Goal: Navigation & Orientation: Find specific page/section

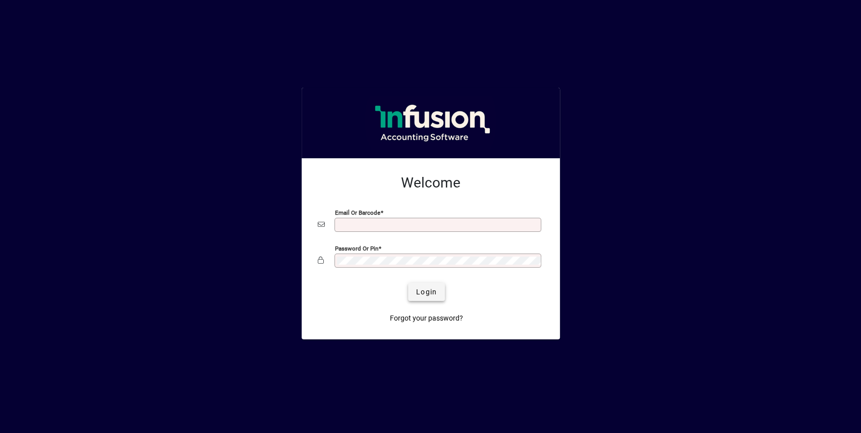
type input "**********"
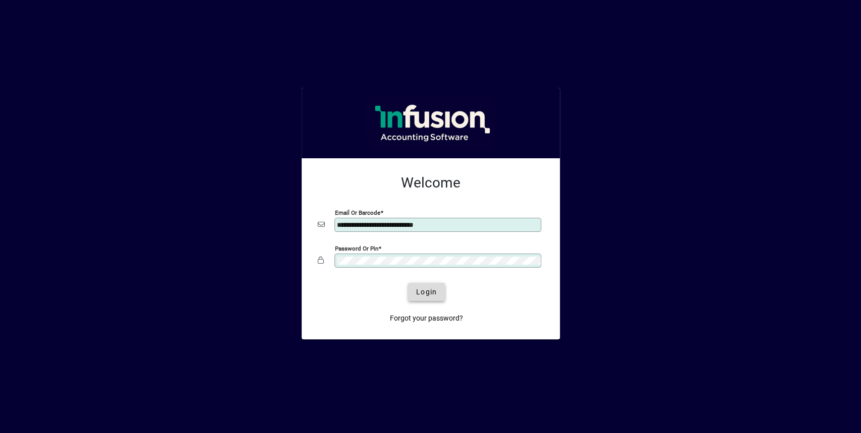
click at [427, 287] on span "Login" at bounding box center [426, 292] width 21 height 11
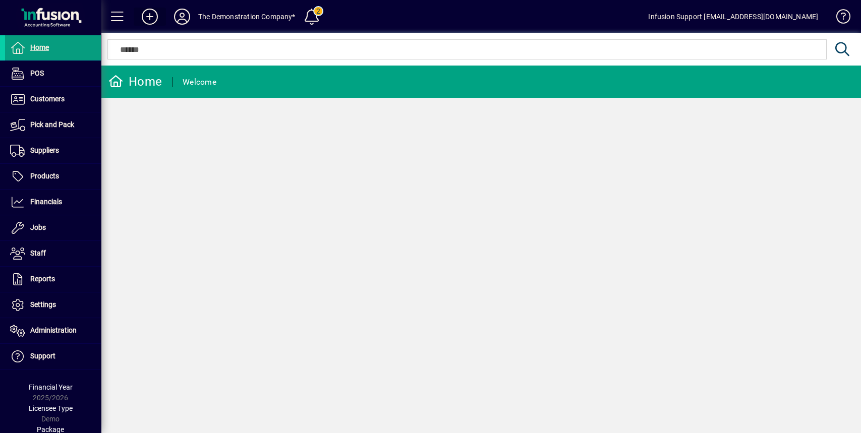
click at [152, 17] on icon at bounding box center [150, 17] width 20 height 16
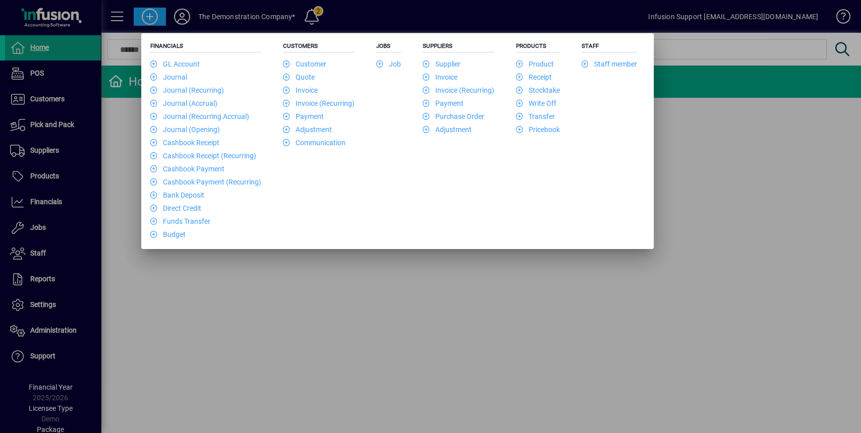
click at [180, 17] on div at bounding box center [430, 216] width 861 height 433
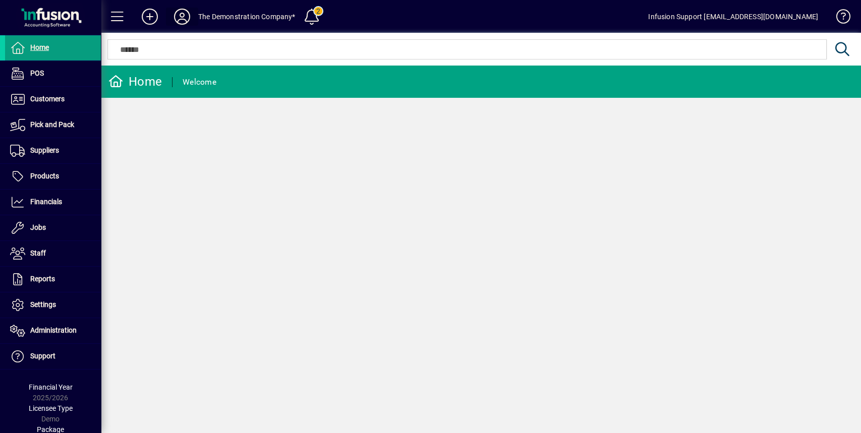
click at [183, 18] on icon at bounding box center [182, 17] width 20 height 16
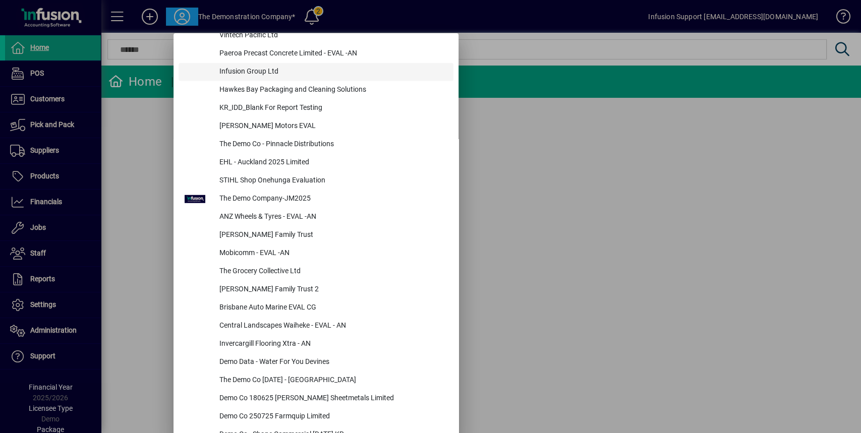
scroll to position [1916, 0]
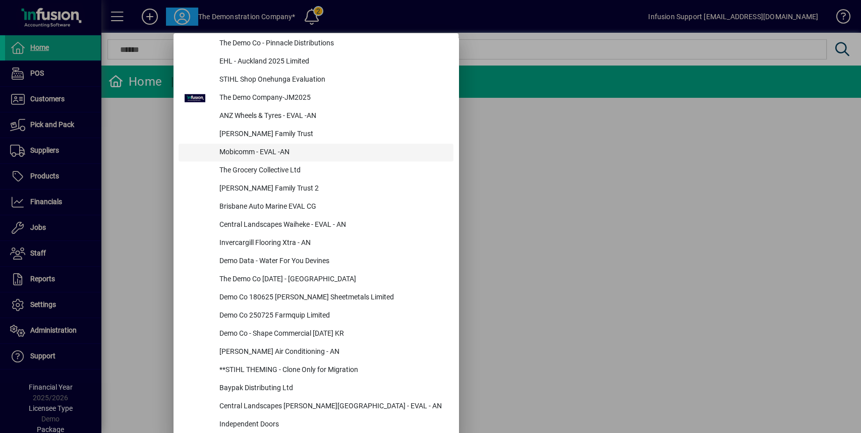
click at [324, 161] on div "Mobicomm - EVAL -AN" at bounding box center [332, 153] width 242 height 18
